Goal: Task Accomplishment & Management: Manage account settings

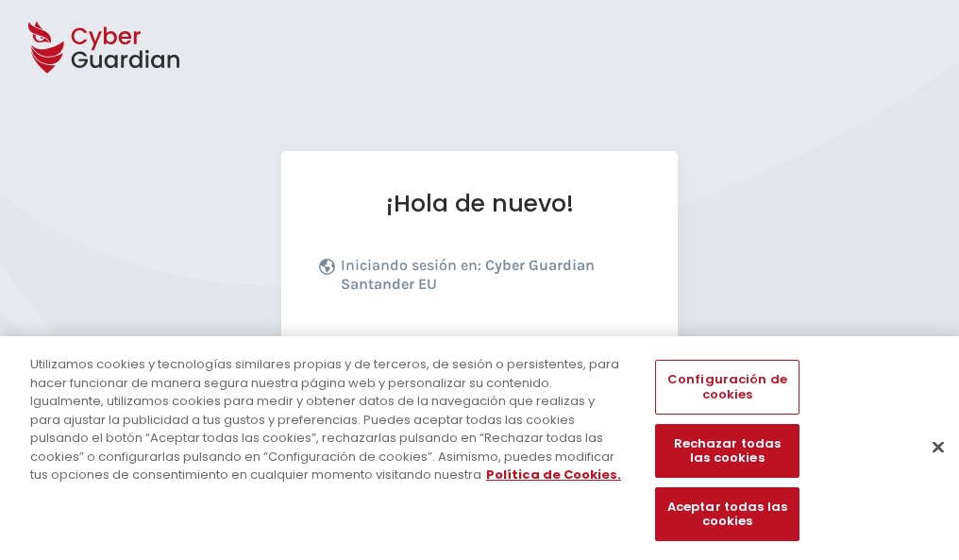
scroll to position [231, 0]
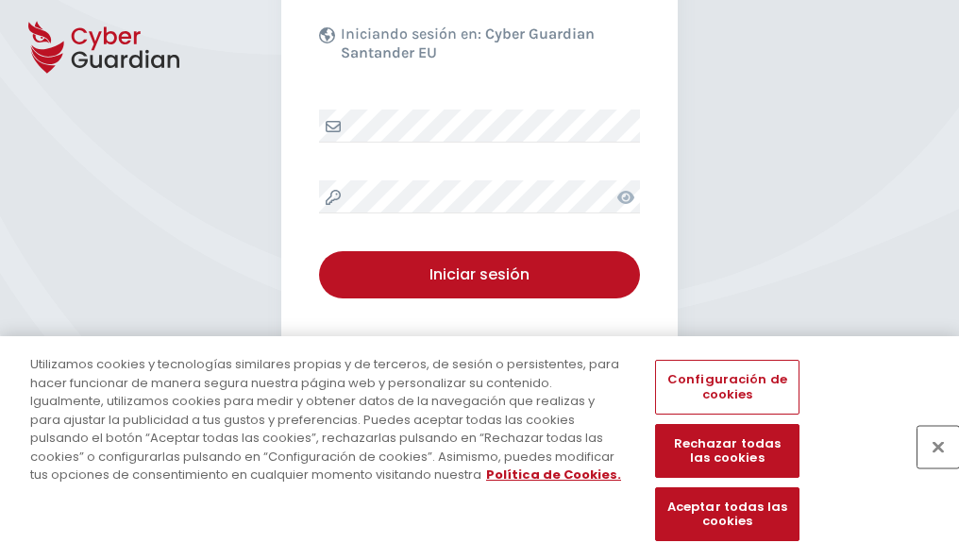
click at [929, 466] on button "Cerrar" at bounding box center [939, 447] width 42 height 42
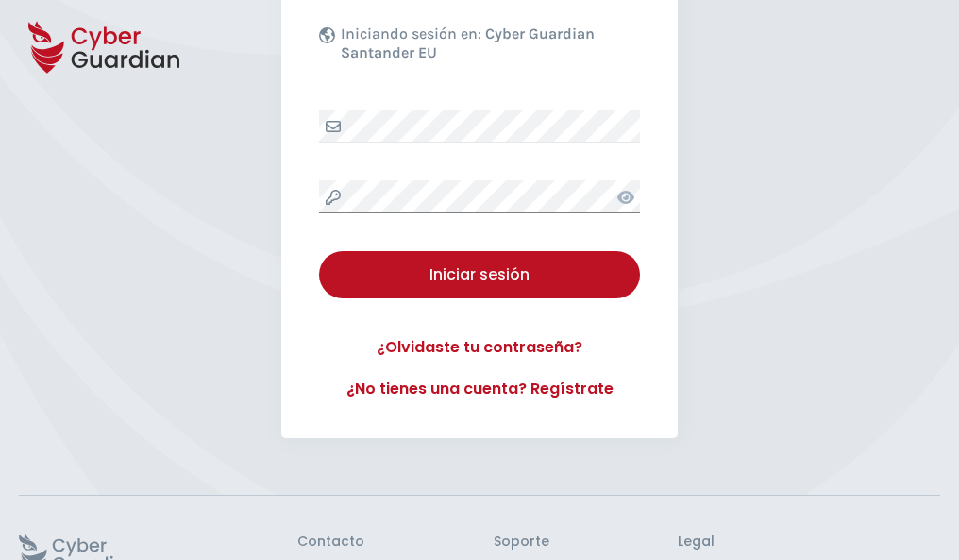
scroll to position [367, 0]
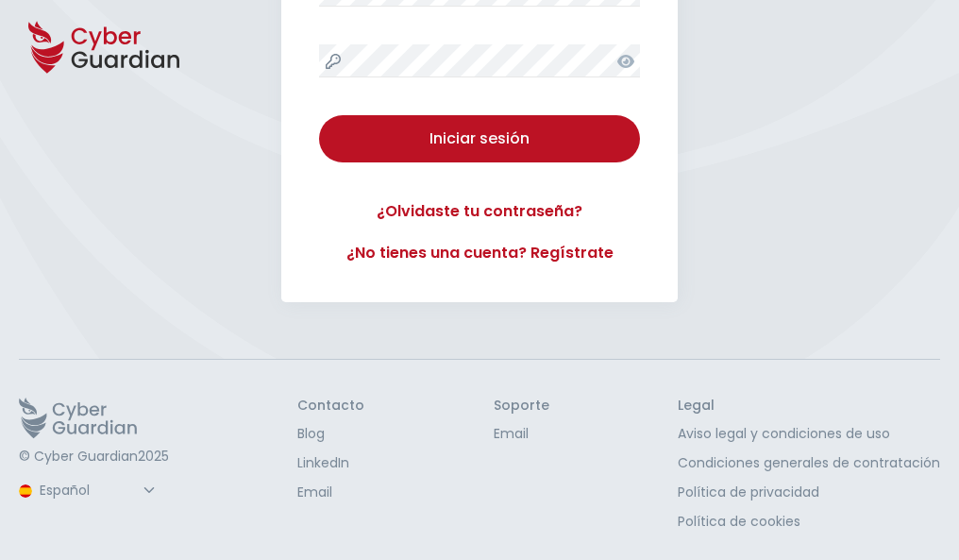
click at [319, 115] on button "Iniciar sesión" at bounding box center [479, 138] width 321 height 47
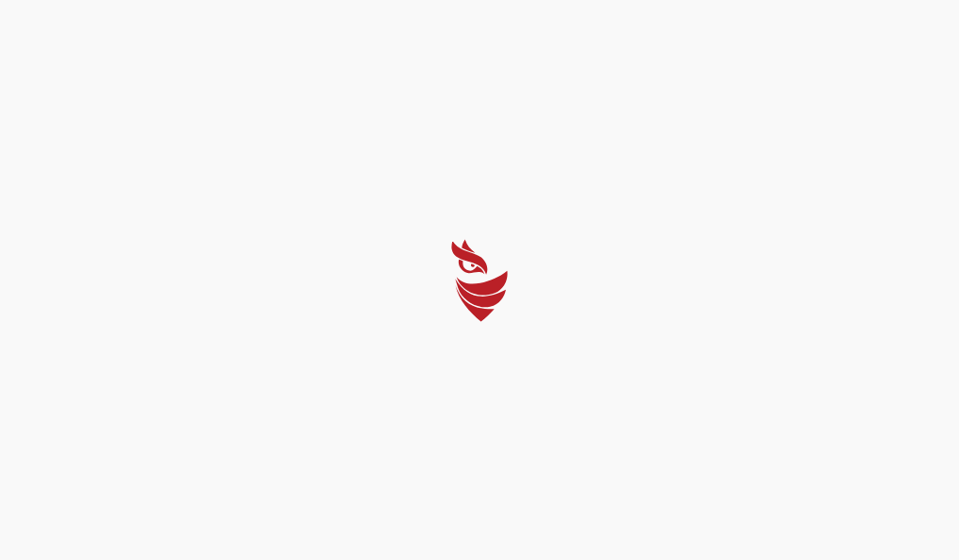
scroll to position [0, 0]
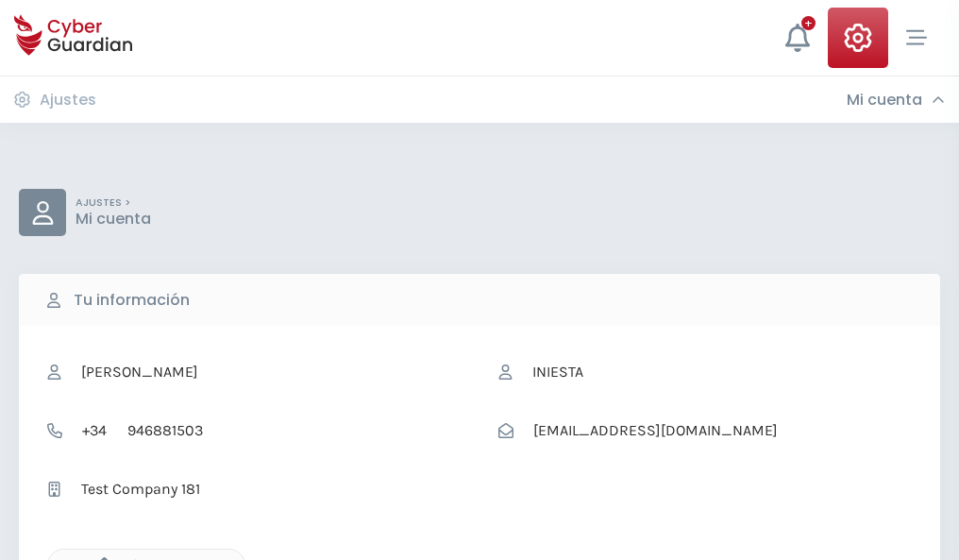
click at [99, 558] on icon "button" at bounding box center [100, 565] width 16 height 16
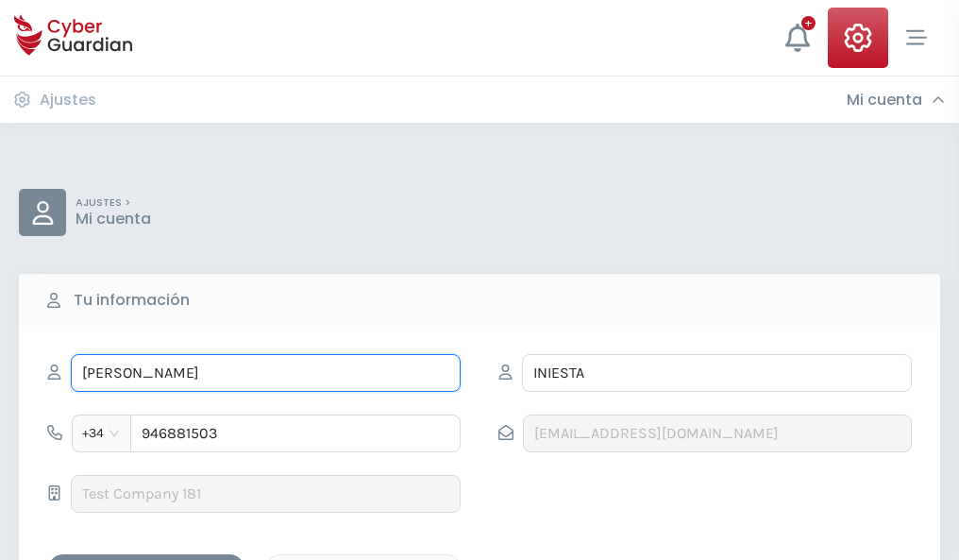
click at [265, 373] on input "JERÓNIMO" at bounding box center [266, 373] width 390 height 38
type input "J"
type input "Jacobo"
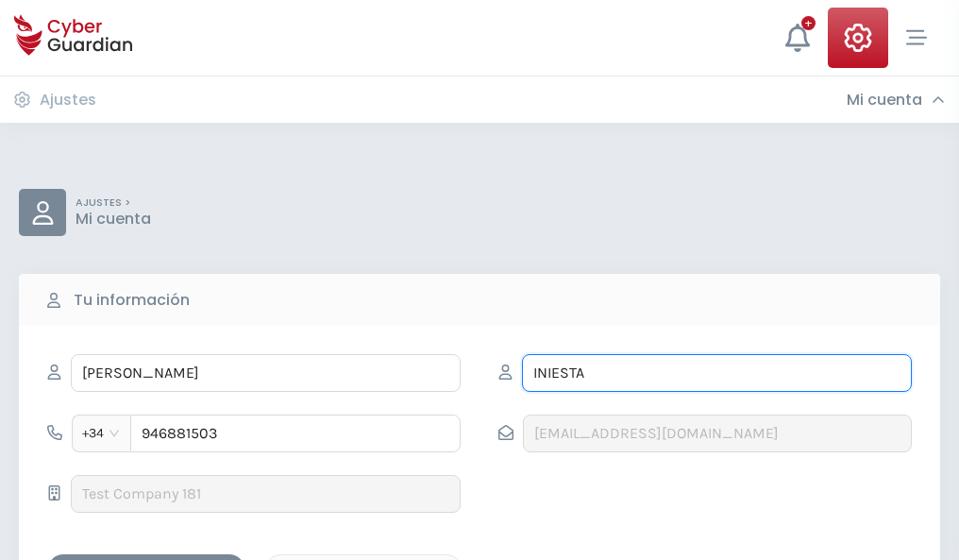
click at [717, 373] on input "INIESTA" at bounding box center [717, 373] width 390 height 38
type input "I"
type input "Villalba"
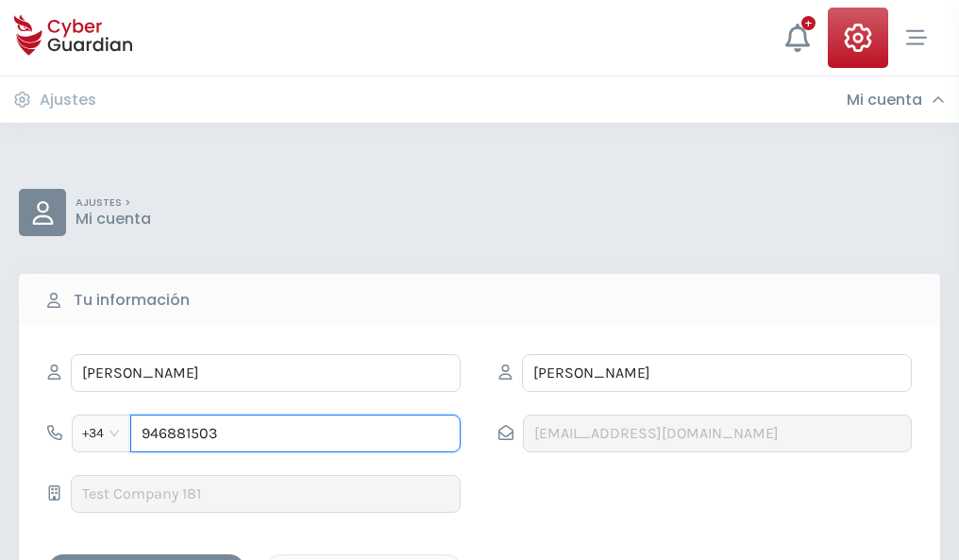
click at [296, 433] on input "946881503" at bounding box center [295, 433] width 330 height 38
type input "9"
type input "709353936"
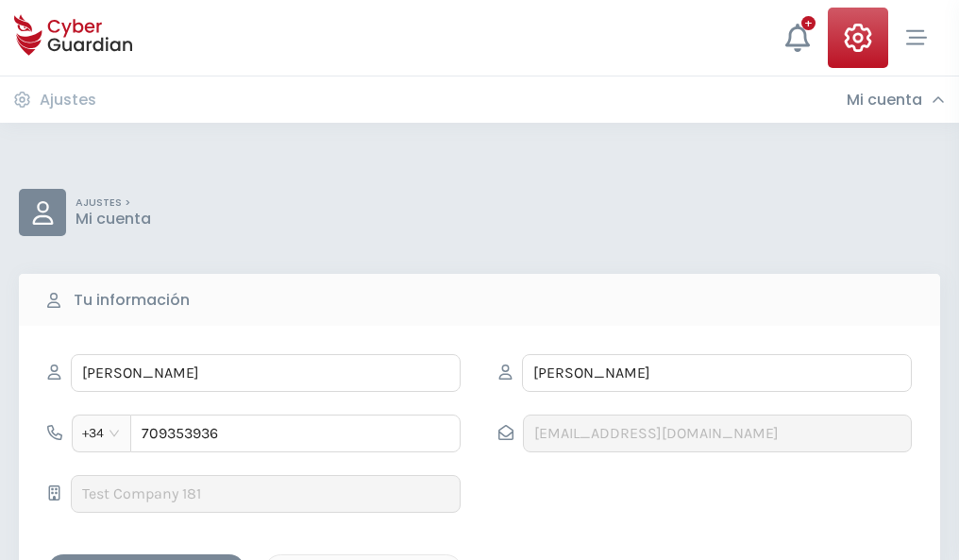
click at [146, 559] on div "Guardar cambios" at bounding box center [146, 571] width 170 height 24
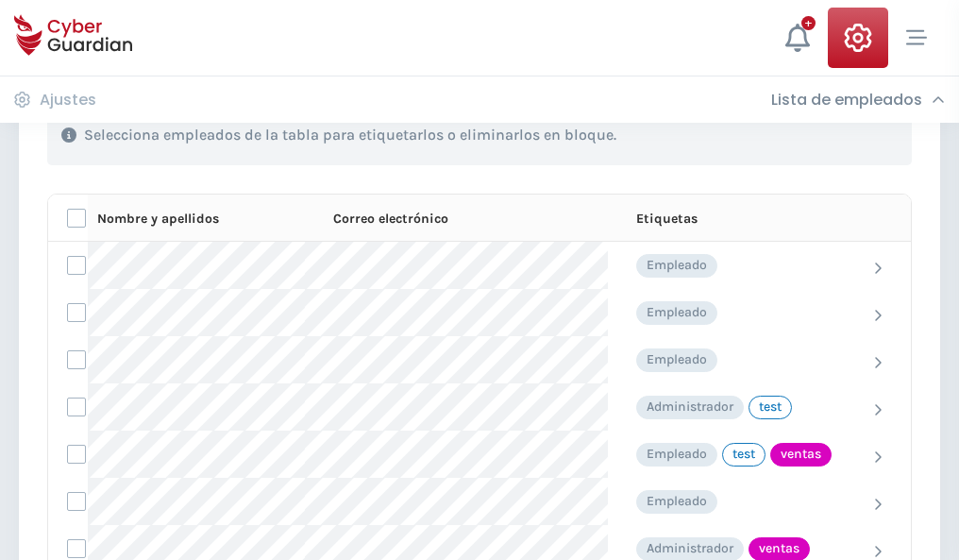
scroll to position [855, 0]
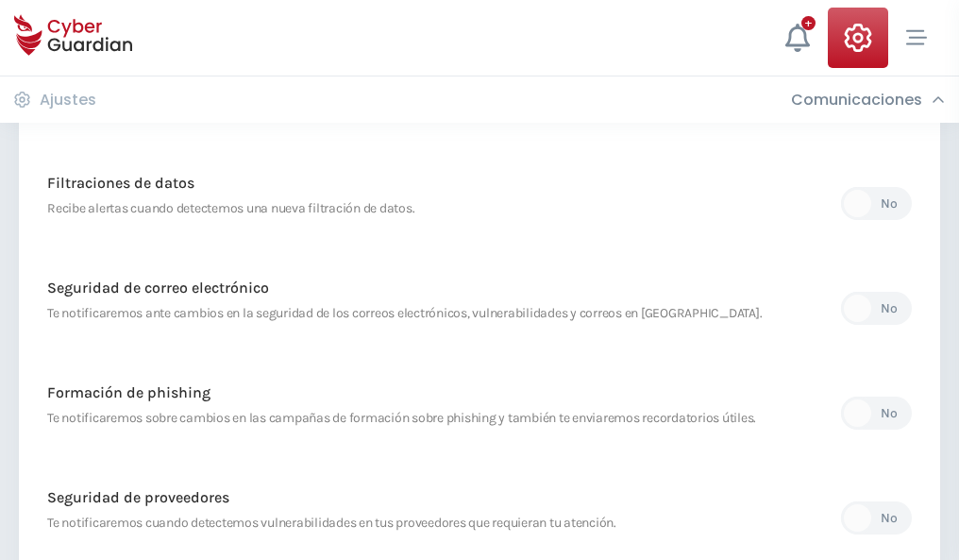
scroll to position [994, 0]
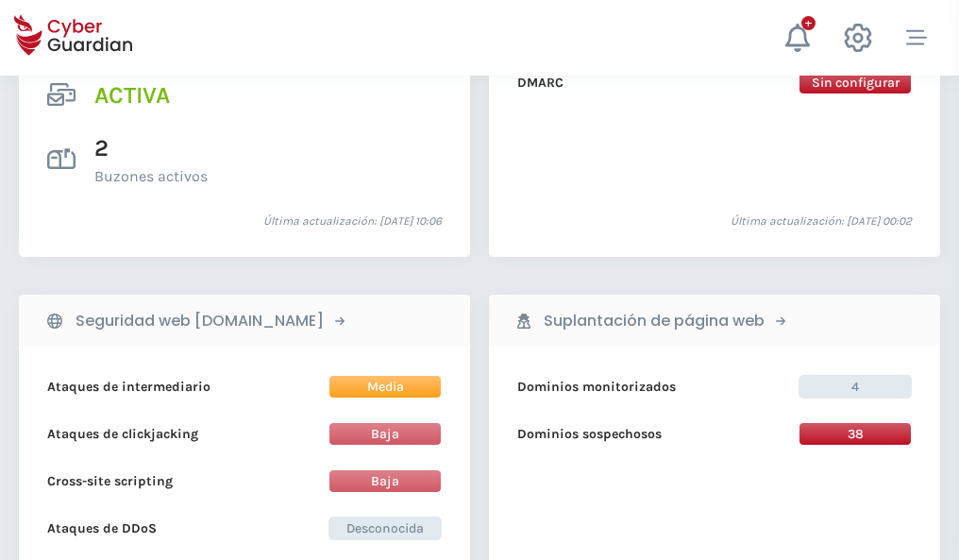
scroll to position [1919, 0]
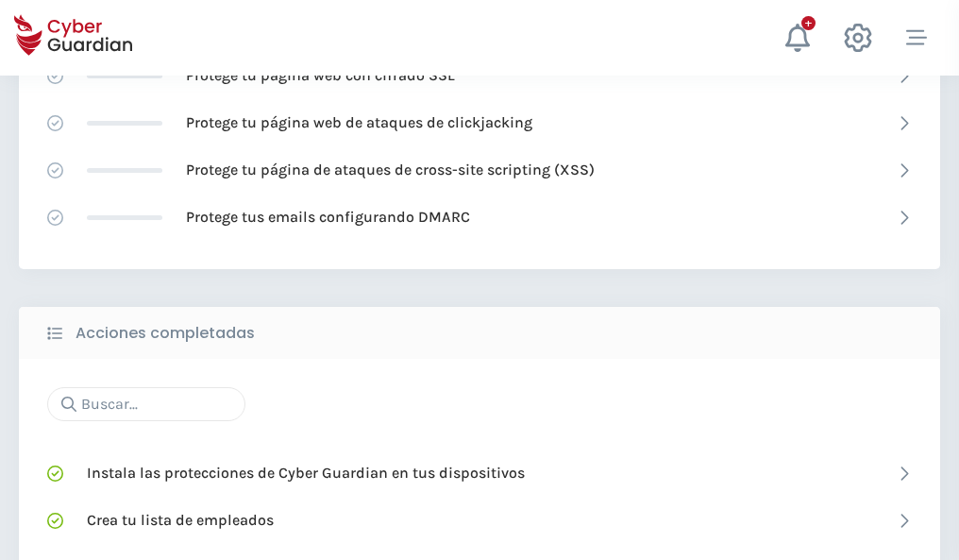
scroll to position [1258, 0]
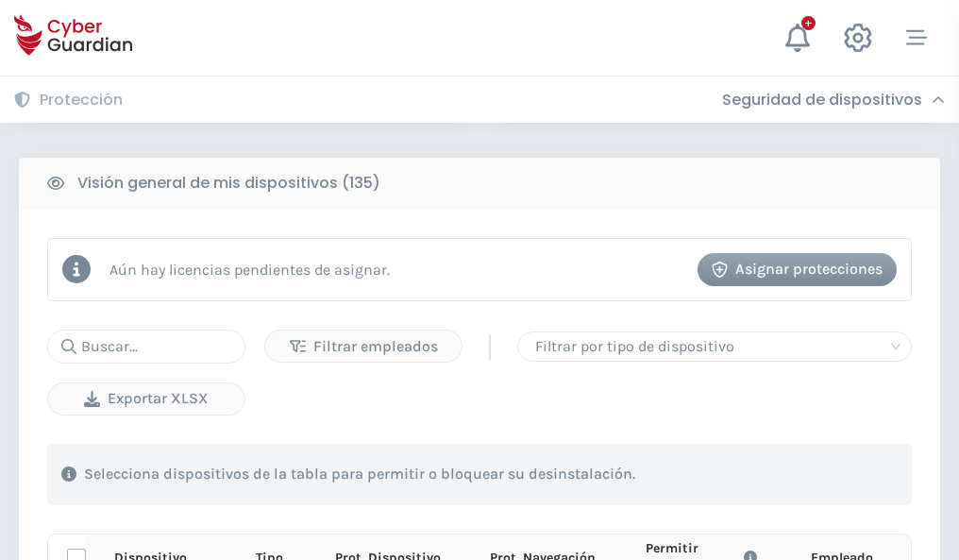
scroll to position [1668, 0]
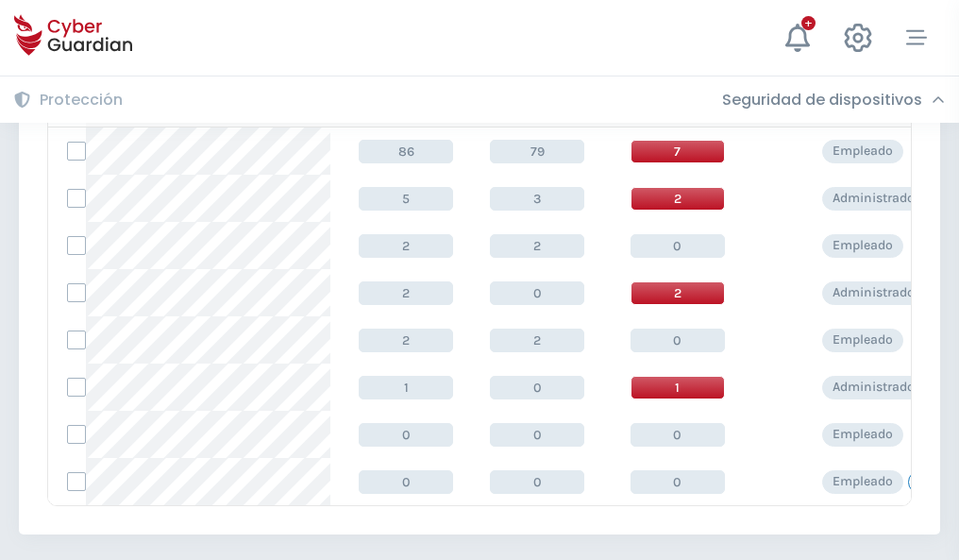
scroll to position [876, 0]
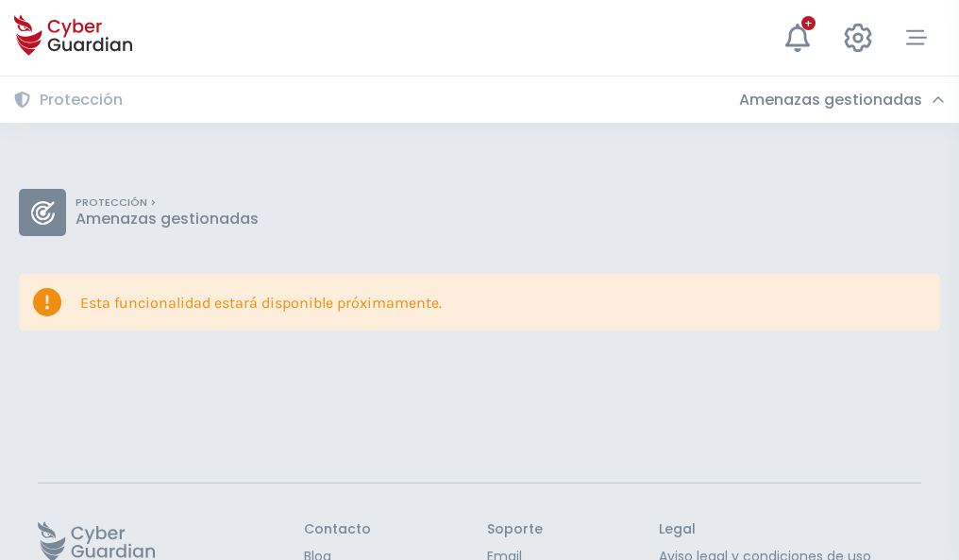
scroll to position [123, 0]
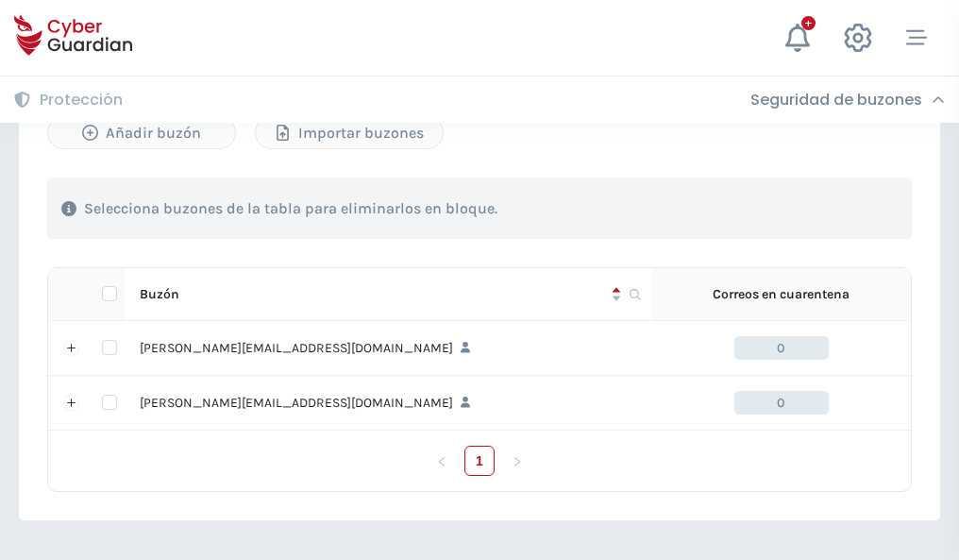
scroll to position [820, 0]
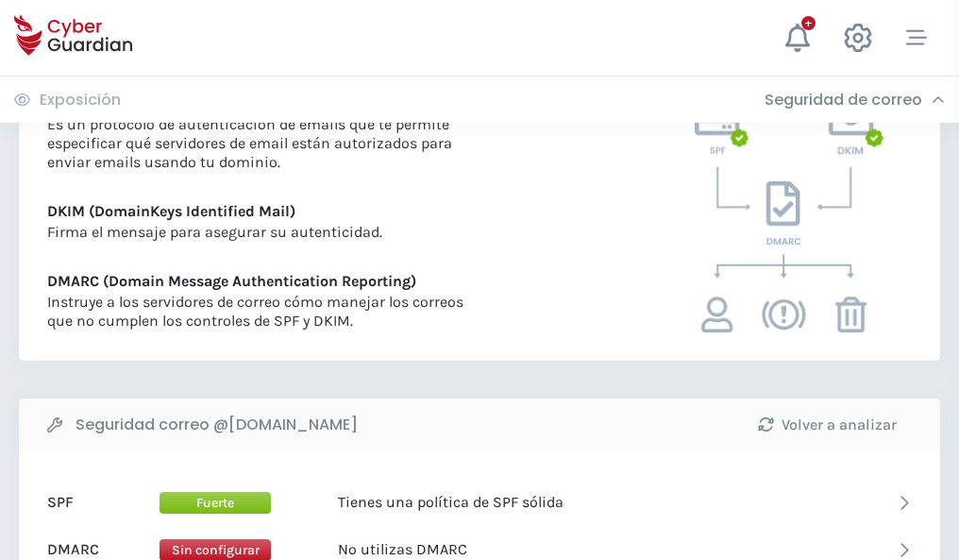
scroll to position [1019, 0]
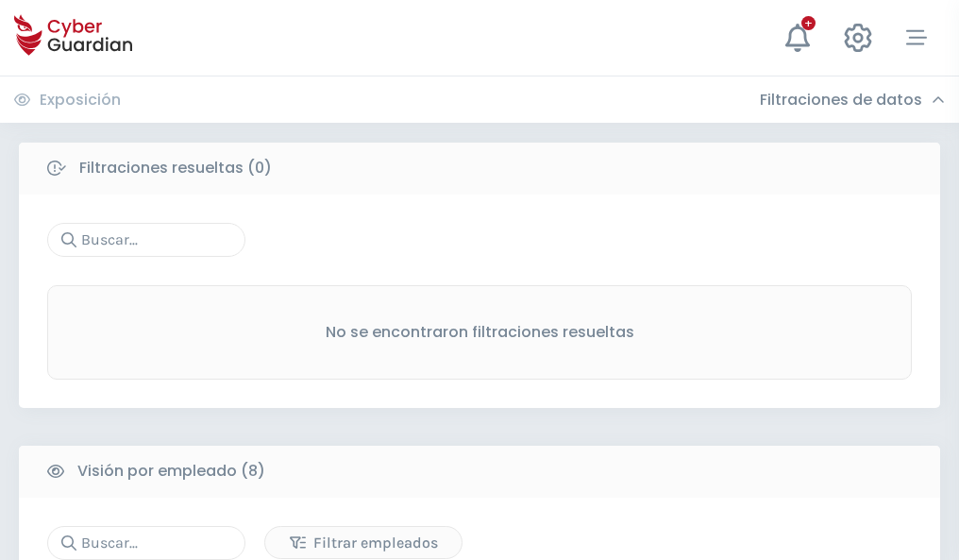
scroll to position [1609, 0]
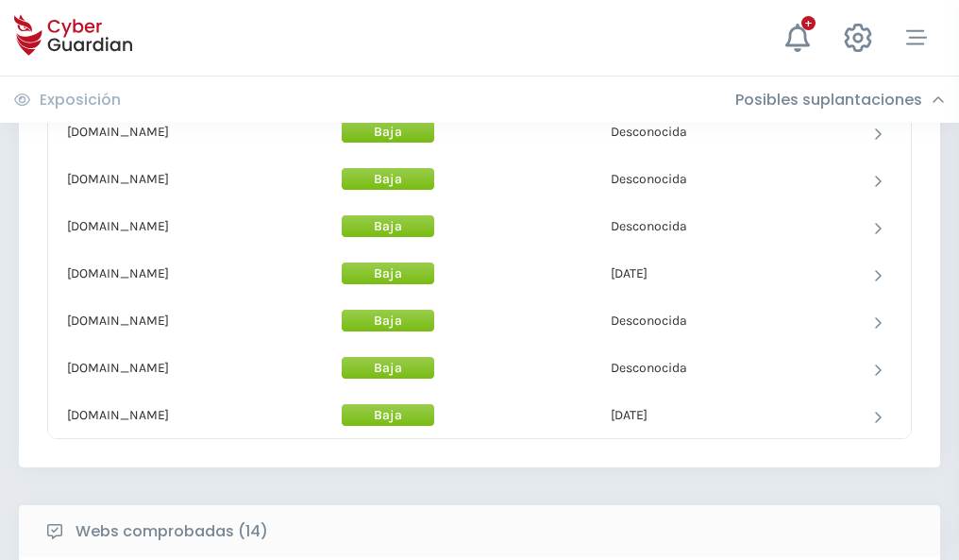
scroll to position [1841, 0]
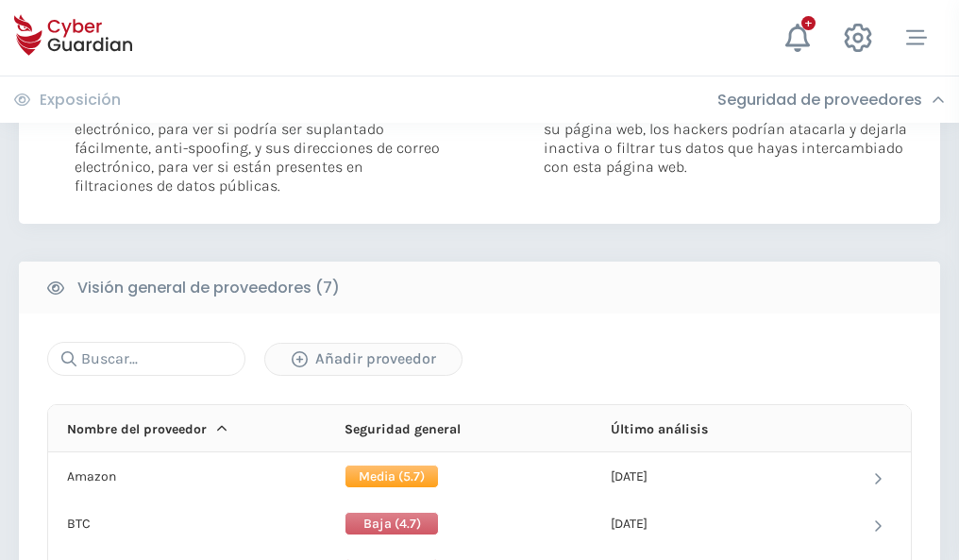
scroll to position [1264, 0]
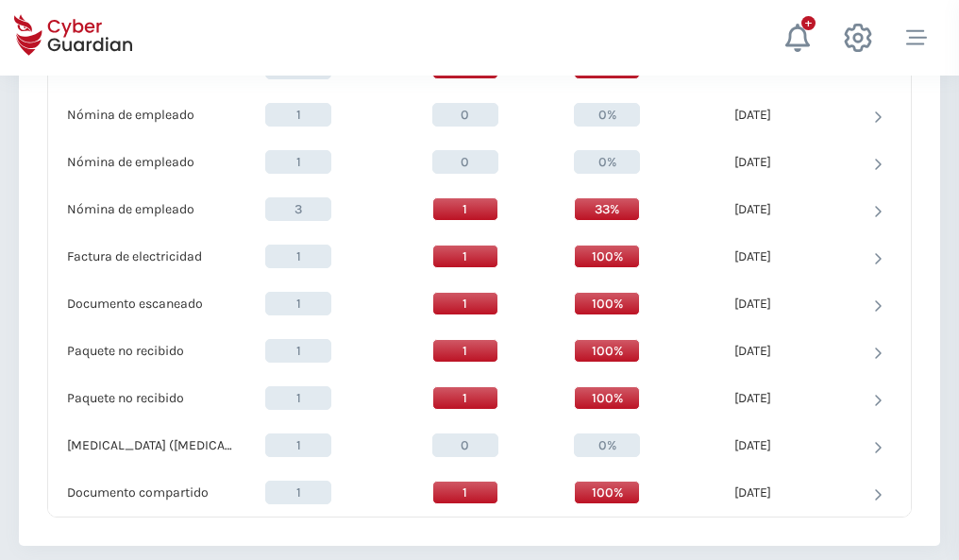
scroll to position [1957, 0]
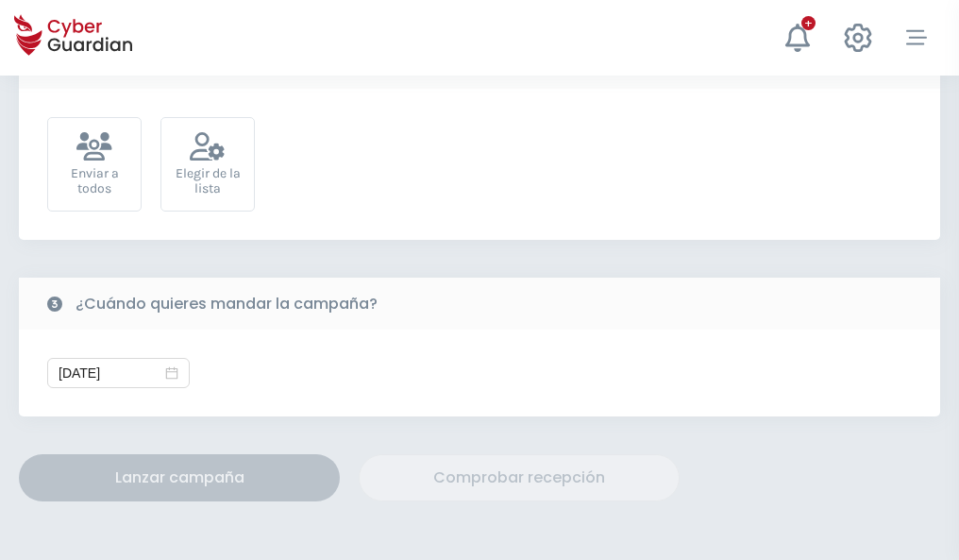
scroll to position [691, 0]
